Goal: Transaction & Acquisition: Obtain resource

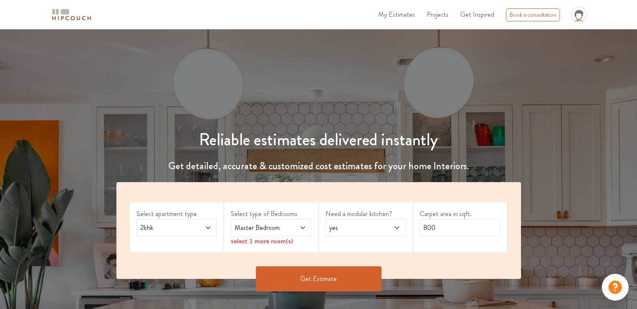
scroll to position [126, 0]
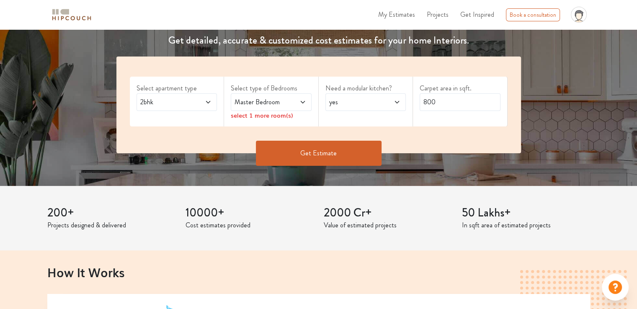
click at [185, 101] on span "2bhk" at bounding box center [166, 102] width 55 height 10
click at [281, 103] on span "Master Bedroom" at bounding box center [260, 102] width 55 height 10
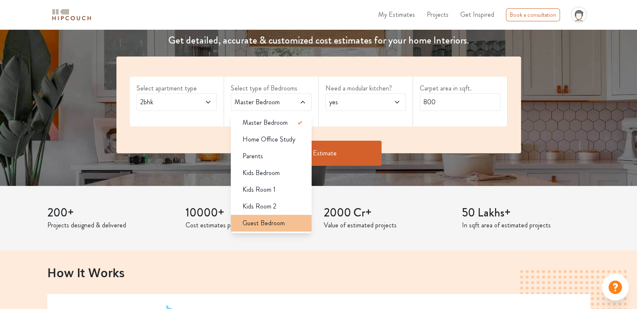
click at [258, 217] on li "Guest Bedroom" at bounding box center [271, 223] width 81 height 17
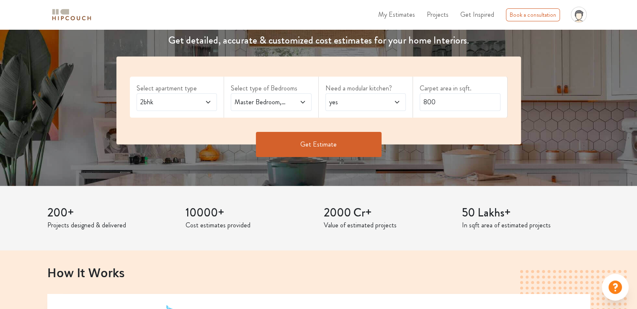
click at [366, 106] on span "yes" at bounding box center [354, 102] width 55 height 10
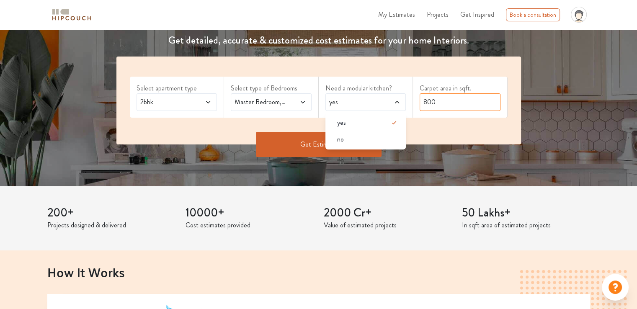
click at [437, 105] on input "800" at bounding box center [460, 102] width 81 height 18
type input "8"
type input "750"
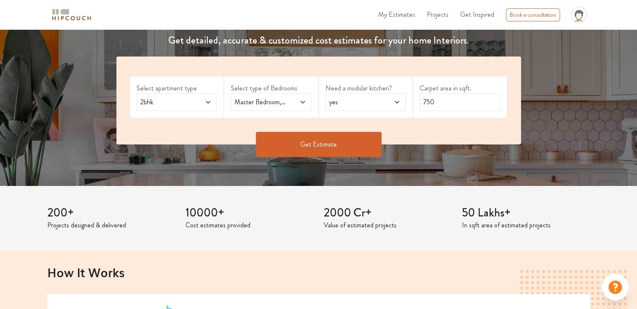
click at [335, 150] on button "Get Estimate" at bounding box center [319, 144] width 126 height 25
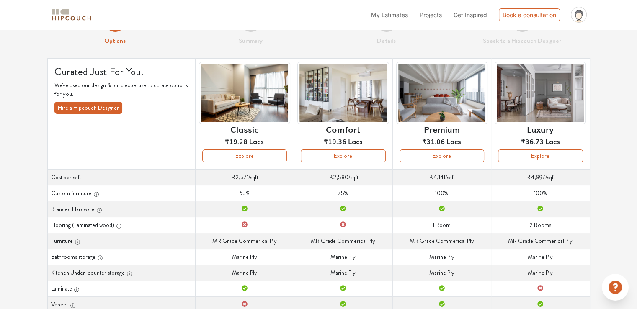
scroll to position [42, 0]
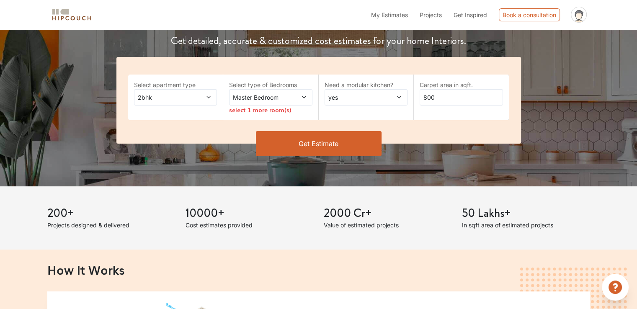
scroll to position [126, 0]
click at [288, 97] on span at bounding box center [297, 97] width 19 height 9
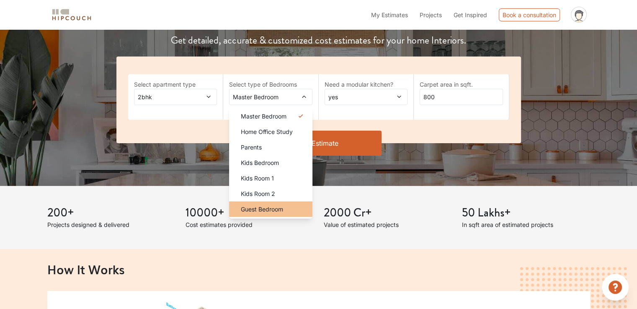
click at [255, 207] on span "Guest Bedroom" at bounding box center [262, 209] width 42 height 9
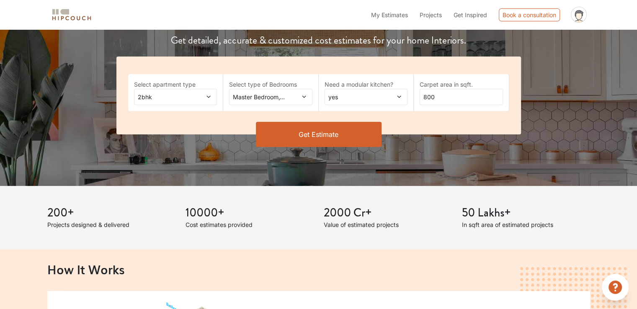
click at [347, 100] on span "yes" at bounding box center [355, 97] width 57 height 9
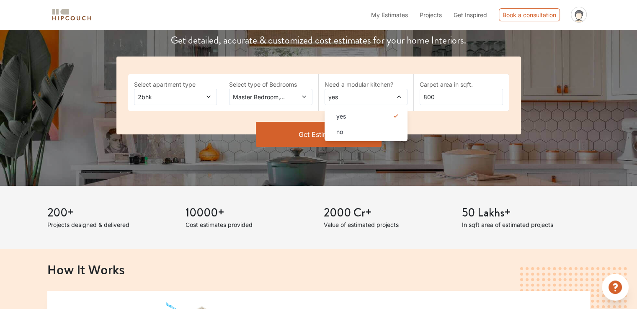
click at [347, 100] on span "yes" at bounding box center [355, 97] width 57 height 9
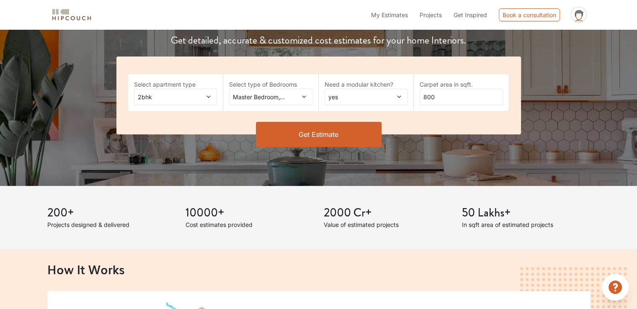
click at [347, 100] on span "yes" at bounding box center [355, 97] width 57 height 9
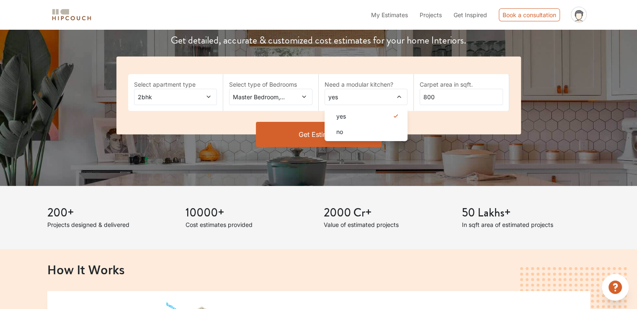
click at [345, 129] on div "no" at bounding box center [369, 131] width 78 height 9
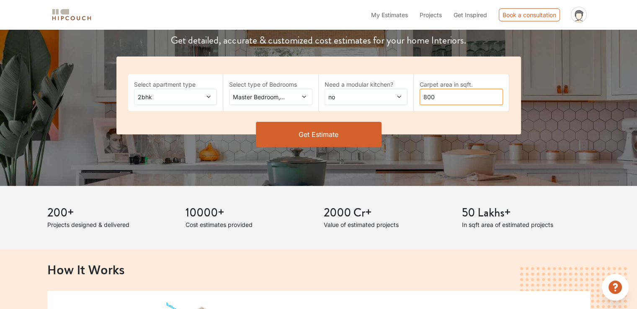
click at [444, 99] on input "800" at bounding box center [461, 97] width 83 height 16
type input "8"
type input "750"
click at [342, 134] on button "Get Estimate" at bounding box center [319, 134] width 126 height 25
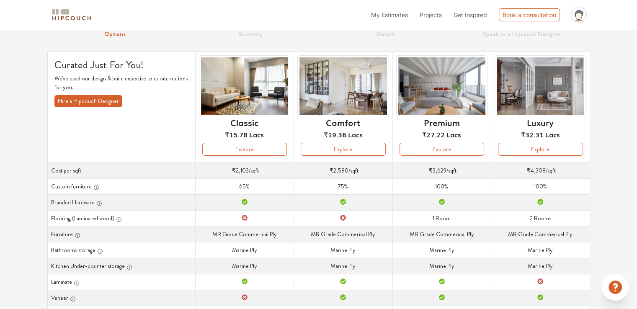
scroll to position [84, 0]
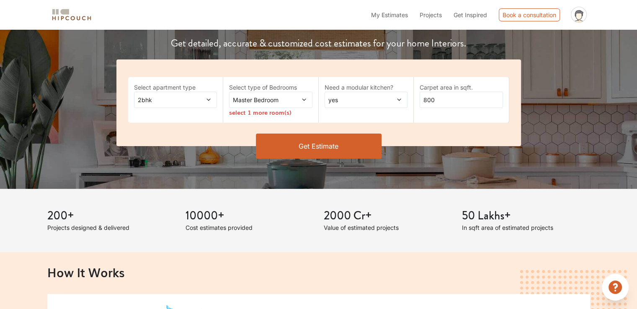
scroll to position [126, 0]
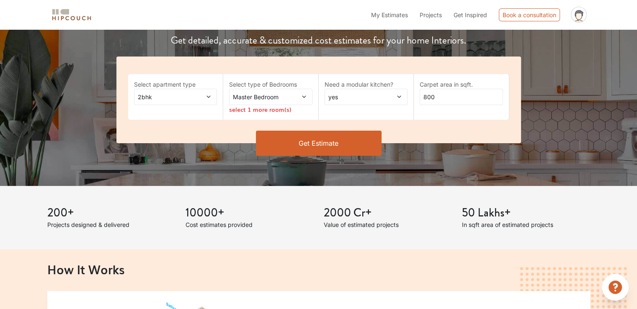
click at [348, 96] on span "yes" at bounding box center [355, 97] width 57 height 9
click at [352, 91] on div "yes" at bounding box center [366, 97] width 83 height 16
click at [257, 95] on span "Master Bedroom" at bounding box center [259, 97] width 57 height 9
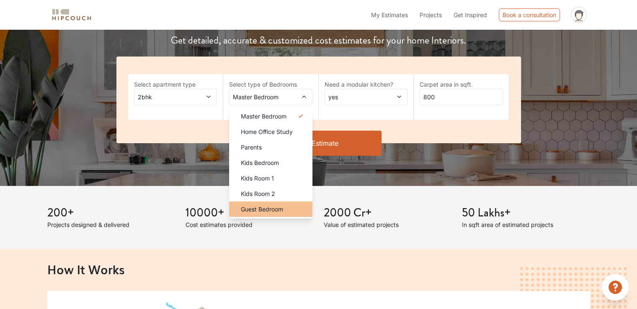
click at [258, 206] on span "Guest Bedroom" at bounding box center [262, 209] width 42 height 9
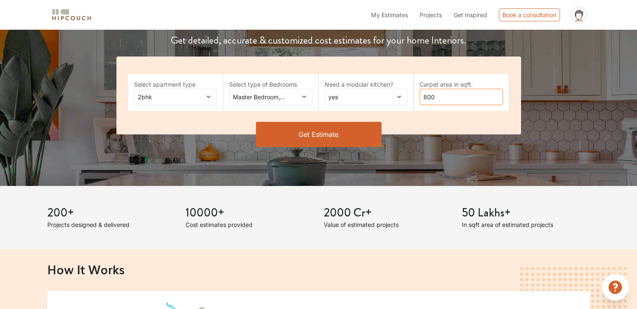
click at [438, 99] on input "800" at bounding box center [461, 97] width 83 height 16
type input "8"
type input "750"
click at [343, 131] on button "Get Estimate" at bounding box center [319, 134] width 126 height 25
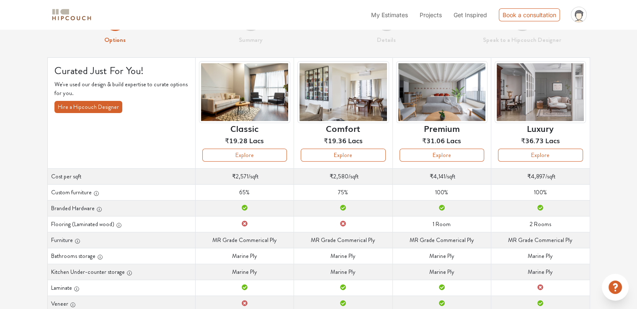
scroll to position [42, 0]
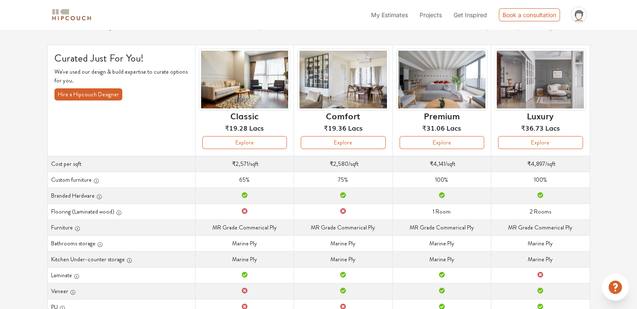
click at [197, 102] on th "Classic ₹19.28 Lacs Explore" at bounding box center [244, 100] width 98 height 111
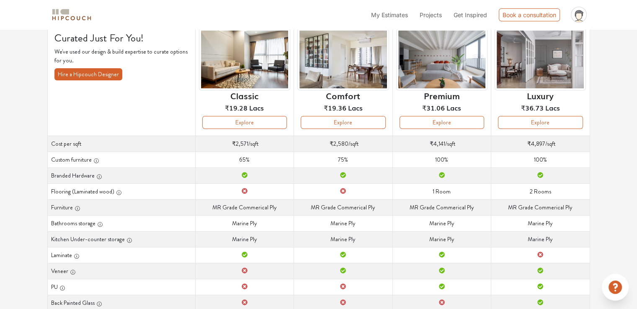
scroll to position [11, 0]
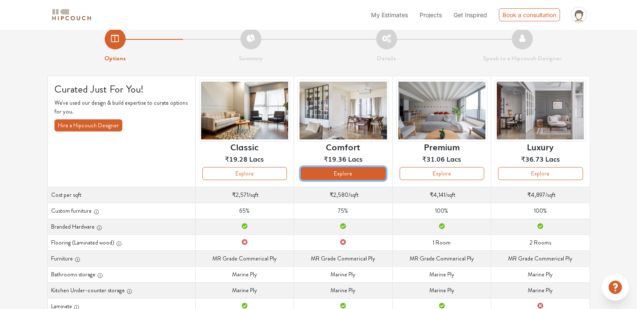
click at [351, 171] on button "Explore" at bounding box center [343, 173] width 85 height 13
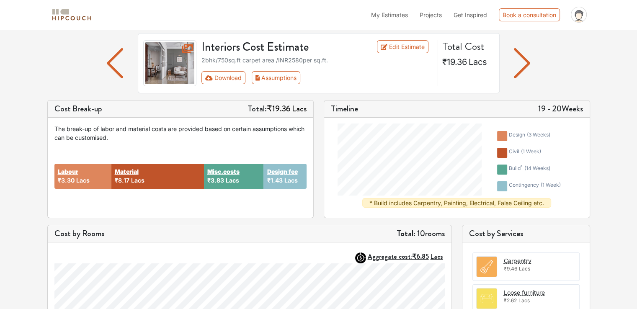
scroll to position [42, 0]
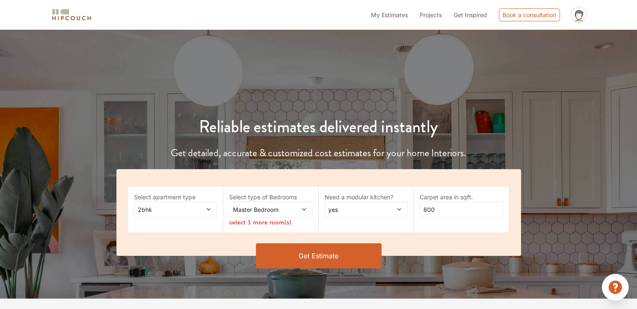
scroll to position [11, 0]
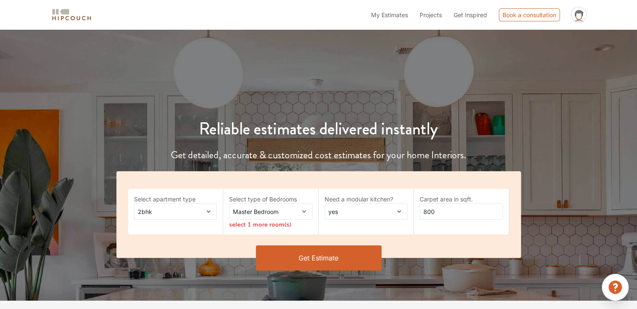
click at [265, 212] on span "Master Bedroom" at bounding box center [259, 211] width 57 height 9
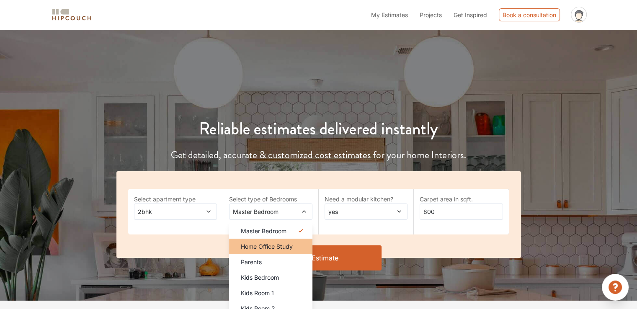
scroll to position [137, 0]
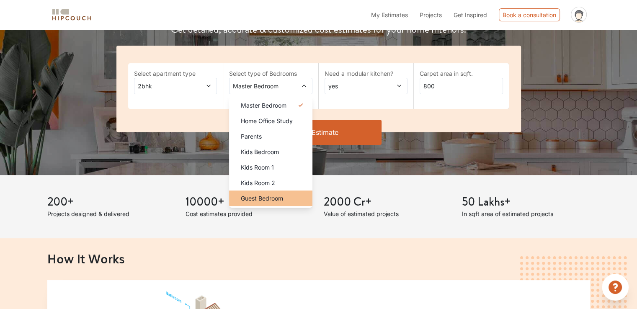
click at [261, 195] on span "Guest Bedroom" at bounding box center [262, 198] width 42 height 9
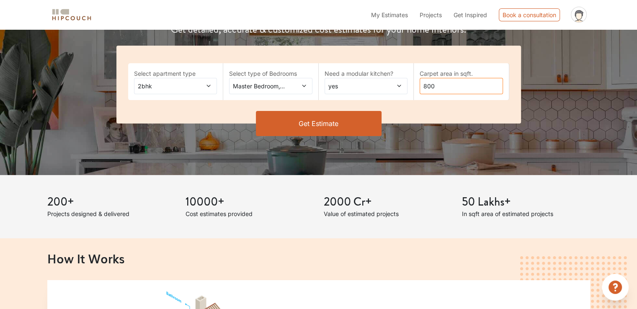
click at [438, 86] on input "800" at bounding box center [461, 86] width 83 height 16
type input "8"
type input "750"
click at [309, 126] on button "Get Estimate" at bounding box center [319, 123] width 126 height 25
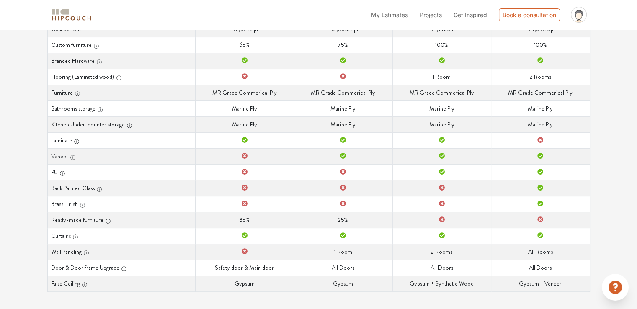
scroll to position [178, 0]
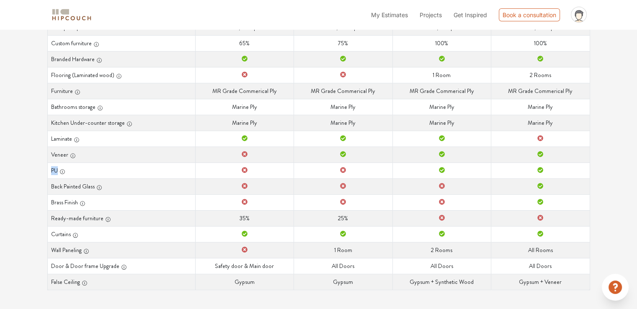
drag, startPoint x: 50, startPoint y: 169, endPoint x: 66, endPoint y: 171, distance: 16.1
click at [66, 171] on th "PU" at bounding box center [121, 170] width 148 height 16
drag, startPoint x: 147, startPoint y: 151, endPoint x: 204, endPoint y: 155, distance: 57.1
click at [147, 151] on th "Veneer" at bounding box center [121, 155] width 148 height 16
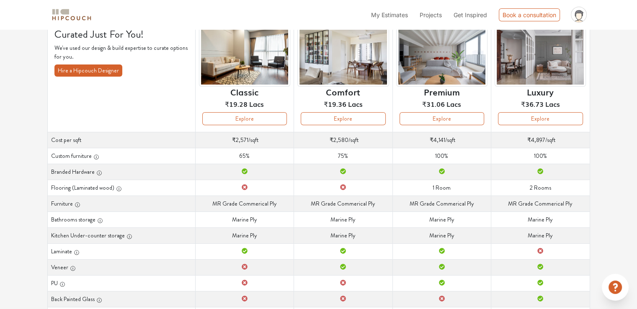
scroll to position [53, 0]
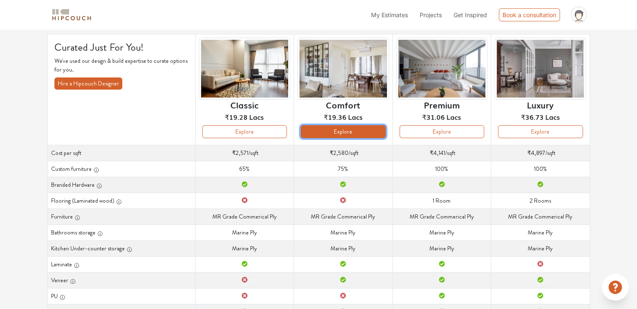
click at [321, 131] on button "Explore" at bounding box center [343, 131] width 85 height 13
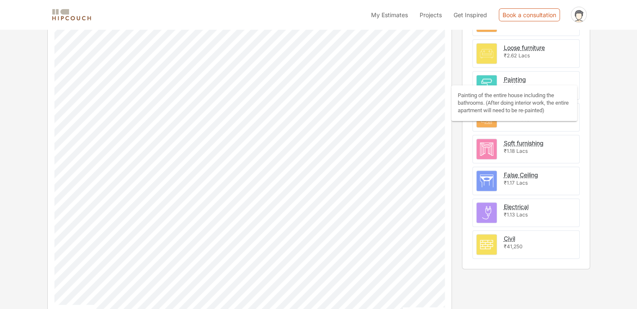
scroll to position [311, 0]
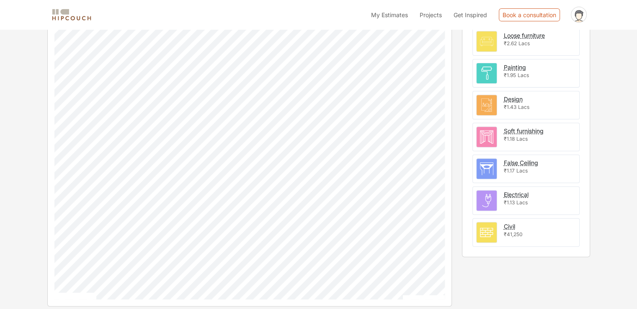
click at [606, 166] on div "Options Summary Details Speak to a Hipcouch Designer Interiors Cost Estimate Ed…" at bounding box center [318, 14] width 637 height 591
click at [595, 212] on div "Cost by Services Carpentry ₹9.46 Lacs Loose furniture ₹2.62 Lacs Painting ₹1.95…" at bounding box center [526, 137] width 138 height 339
click at [512, 226] on div "Civil" at bounding box center [509, 226] width 11 height 9
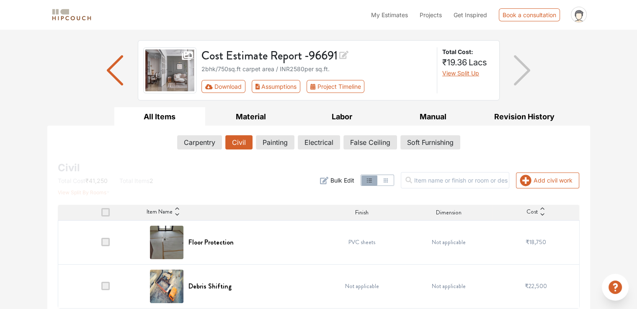
scroll to position [52, 0]
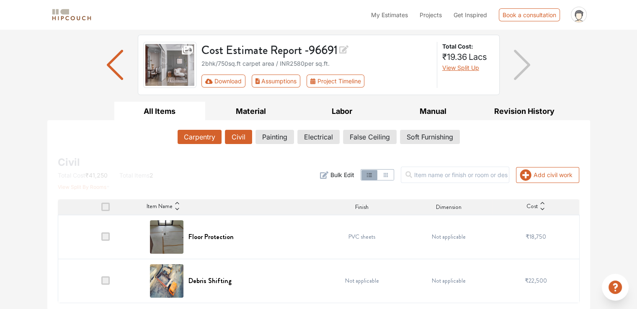
click at [198, 135] on button "Carpentry" at bounding box center [200, 137] width 44 height 14
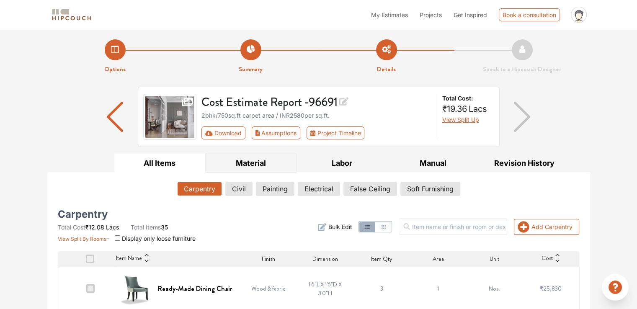
scroll to position [0, 0]
click at [112, 118] on img "button" at bounding box center [115, 117] width 16 height 30
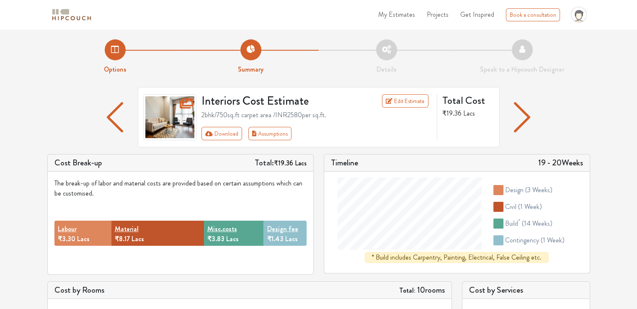
click at [527, 119] on img "button" at bounding box center [522, 117] width 16 height 30
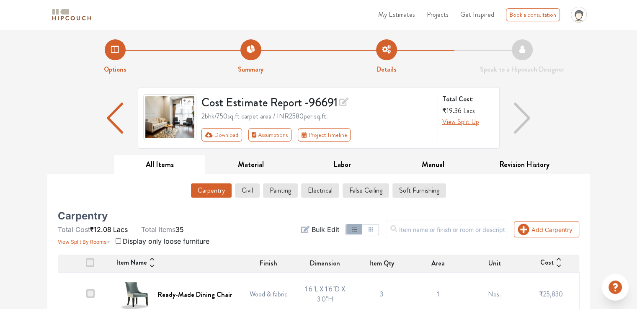
click at [112, 120] on img "button" at bounding box center [115, 118] width 17 height 31
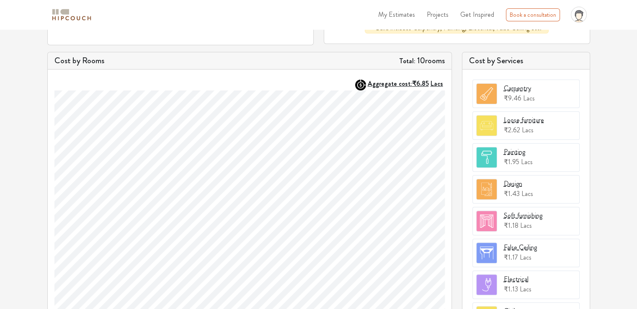
scroll to position [230, 0]
